Goal: Information Seeking & Learning: Learn about a topic

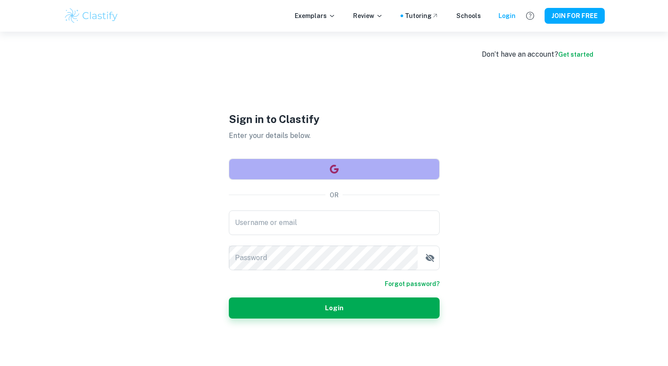
click at [403, 166] on button "button" at bounding box center [334, 169] width 211 height 21
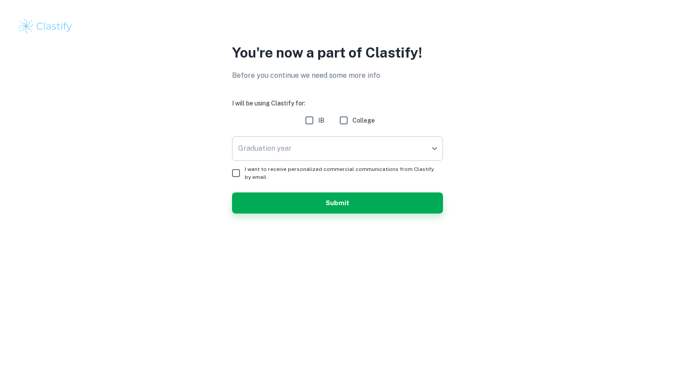
click at [357, 153] on body "We value your privacy We use cookies to enhance your browsing experience, serve…" at bounding box center [337, 183] width 675 height 366
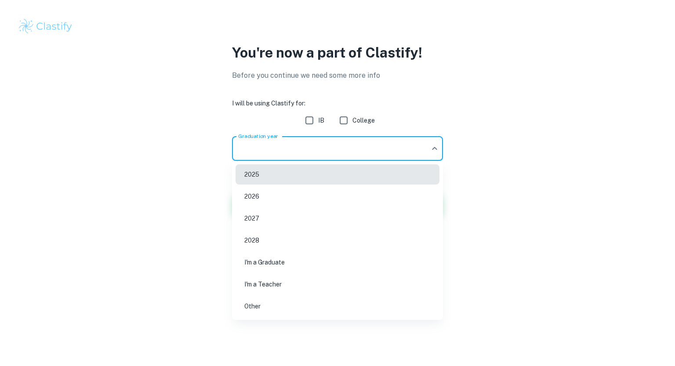
click at [313, 203] on li "2026" at bounding box center [338, 196] width 204 height 20
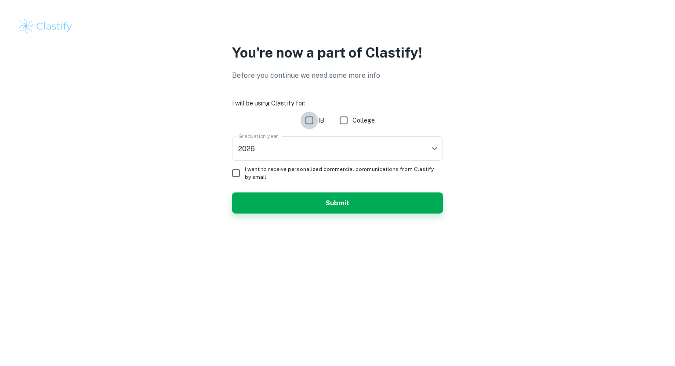
click at [306, 120] on input "IB" at bounding box center [310, 121] width 18 height 18
checkbox input "true"
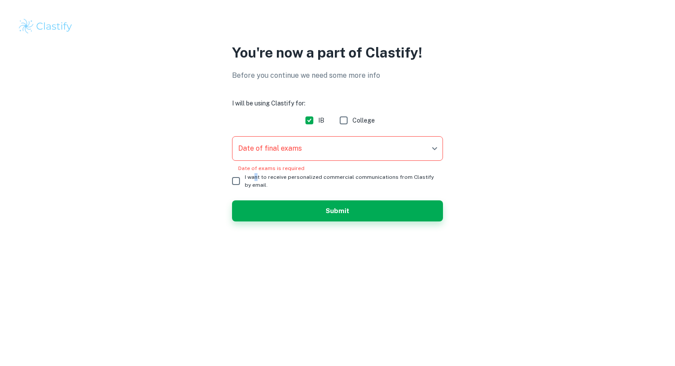
click at [258, 178] on span "I want to receive personalized commercial communications from Clastify by email." at bounding box center [340, 181] width 191 height 16
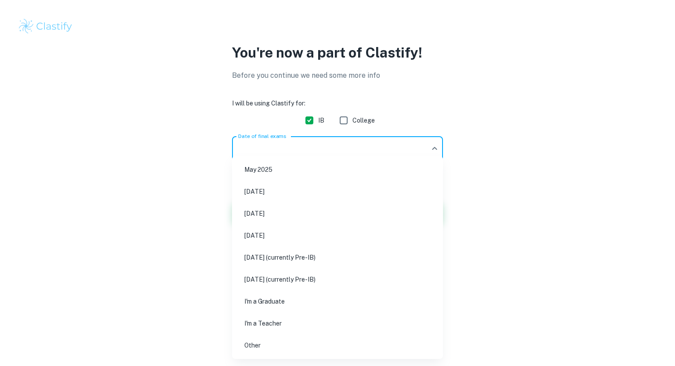
click at [276, 157] on body "We value your privacy We use cookies to enhance your browsing experience, serve…" at bounding box center [337, 183] width 675 height 366
click at [278, 210] on li "[DATE]" at bounding box center [338, 213] width 204 height 20
type input "M26"
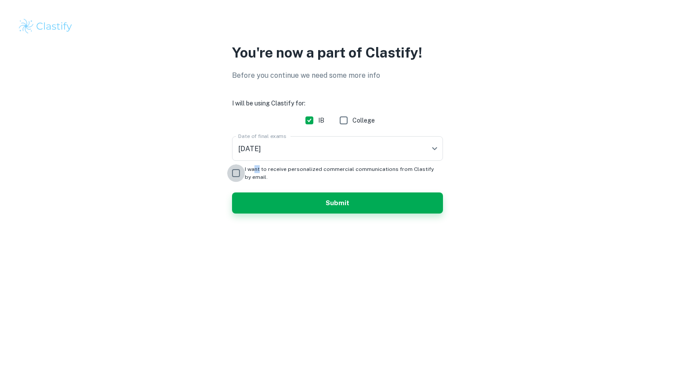
click at [240, 172] on input "I want to receive personalized commercial communications from Clastify by email." at bounding box center [236, 173] width 18 height 18
click at [241, 171] on input "I want to receive personalized commercial communications from Clastify by email." at bounding box center [236, 173] width 18 height 18
checkbox input "false"
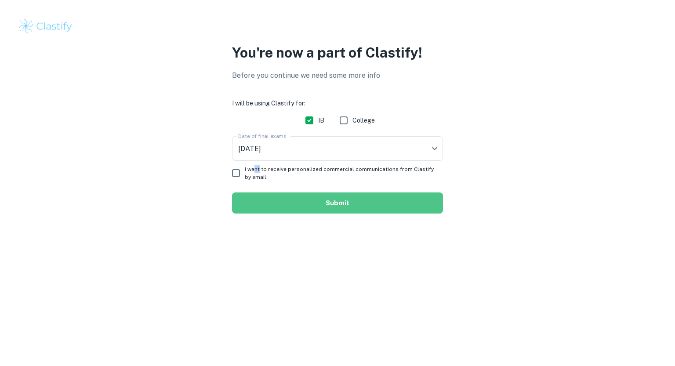
click at [274, 197] on button "Submit" at bounding box center [337, 202] width 211 height 21
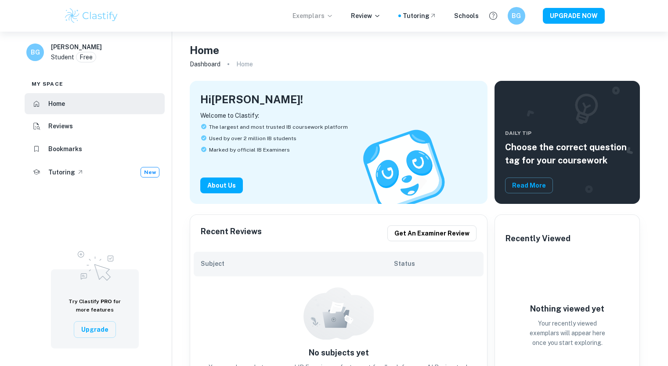
click at [330, 15] on p "Exemplars" at bounding box center [313, 16] width 41 height 10
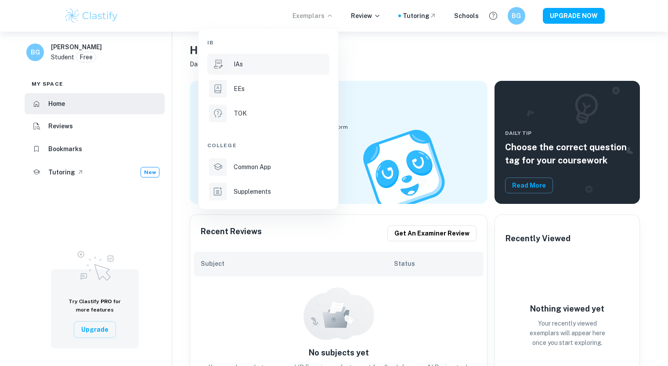
click at [263, 64] on div "IAs" at bounding box center [281, 64] width 94 height 10
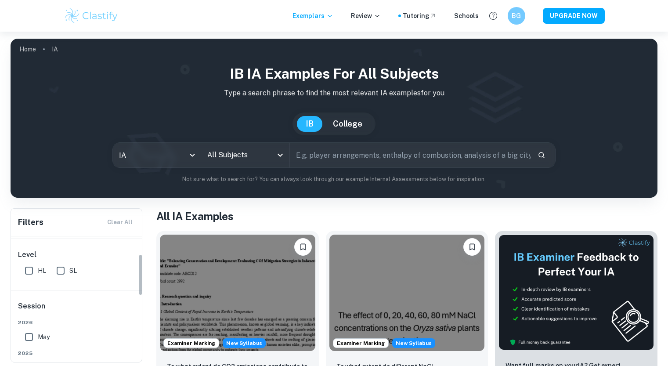
scroll to position [88, 0]
click at [29, 255] on input "HL" at bounding box center [29, 253] width 18 height 18
checkbox input "true"
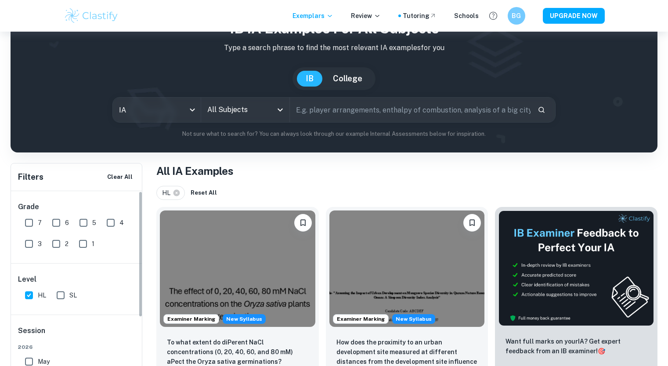
scroll to position [44, 0]
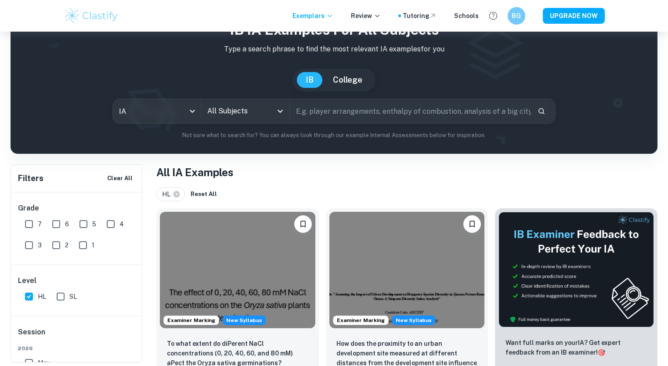
click at [332, 111] on input "text" at bounding box center [410, 111] width 241 height 25
type input "electrophoresis"
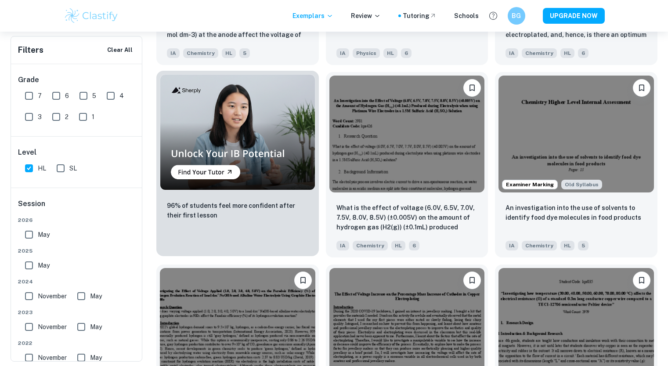
scroll to position [615, 0]
